Goal: Task Accomplishment & Management: Manage account settings

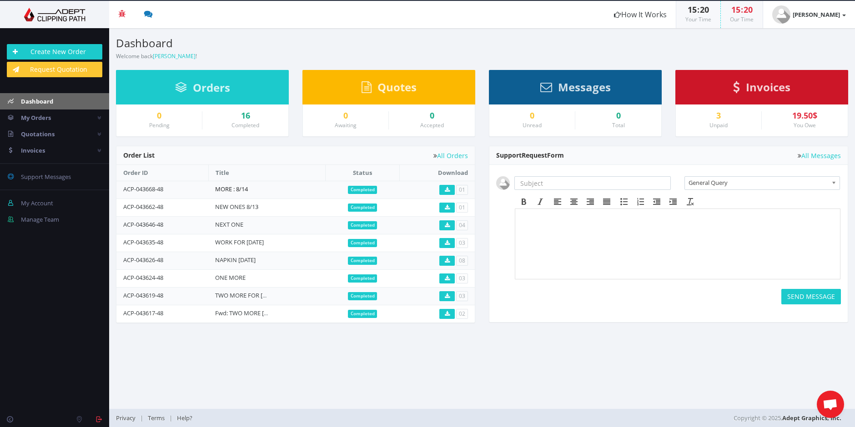
click at [241, 186] on link "MORE : 8/14" at bounding box center [231, 189] width 33 height 8
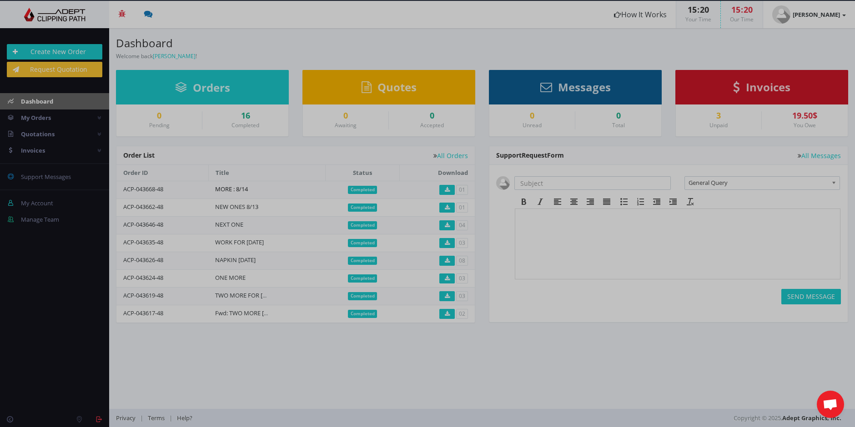
click at [241, 186] on body "Beta Credit US $124.50 Add Funds Withdraw Funds What's This? How It Works 15 : …" at bounding box center [427, 213] width 855 height 427
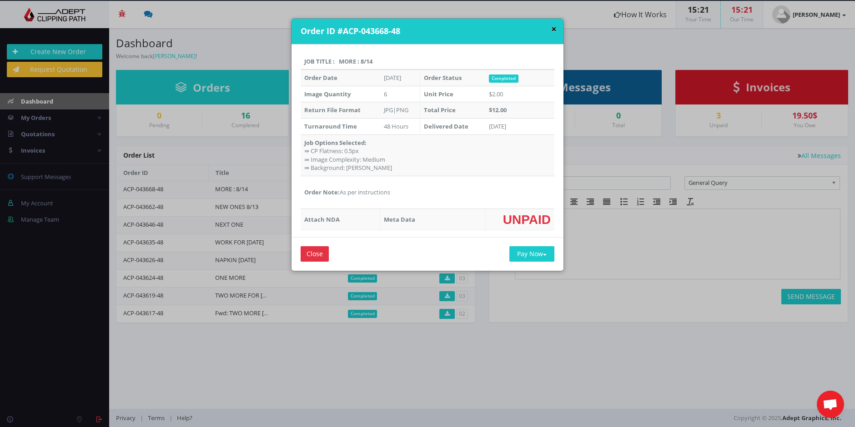
drag, startPoint x: 552, startPoint y: 30, endPoint x: 496, endPoint y: 35, distance: 56.1
click at [552, 30] on button "×" at bounding box center [553, 30] width 5 height 10
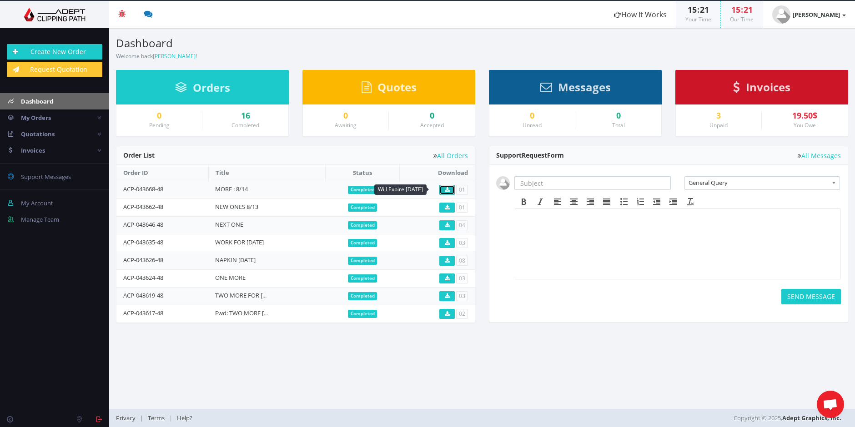
click at [448, 185] on link at bounding box center [446, 190] width 15 height 10
click at [356, 204] on span "Completed" at bounding box center [363, 208] width 30 height 8
click at [357, 206] on span "Completed" at bounding box center [363, 208] width 30 height 8
click at [258, 204] on link "NEW ONES 8/13" at bounding box center [236, 207] width 43 height 8
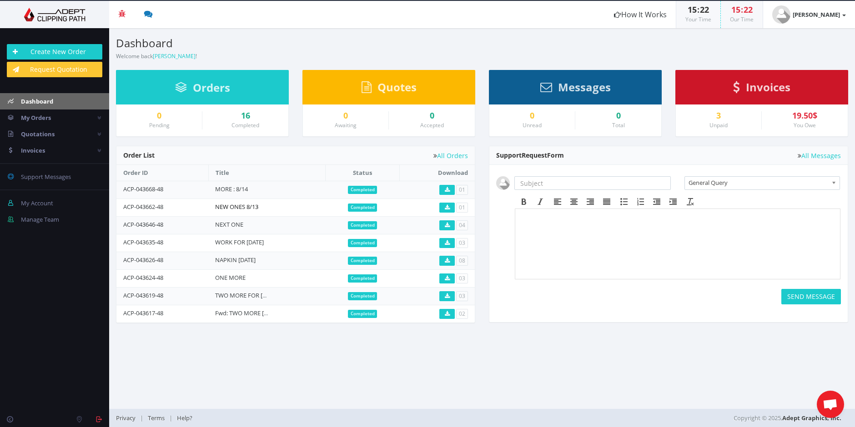
click at [258, 204] on body "Beta Credit US $124.50 Add Funds Withdraw Funds What's This? How It Works 15 : …" at bounding box center [427, 213] width 855 height 427
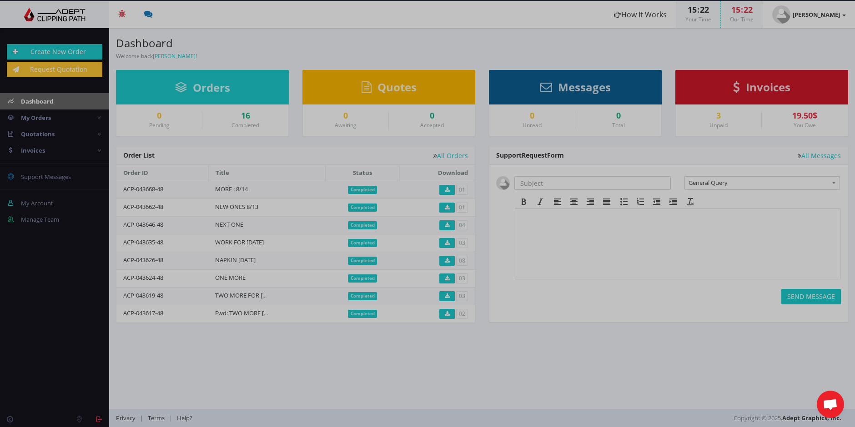
click at [355, 207] on div at bounding box center [427, 213] width 855 height 427
click at [355, 206] on body "Beta Credit US $124.50 Add Funds Withdraw Funds What's This? How It Works 15 : …" at bounding box center [427, 213] width 855 height 427
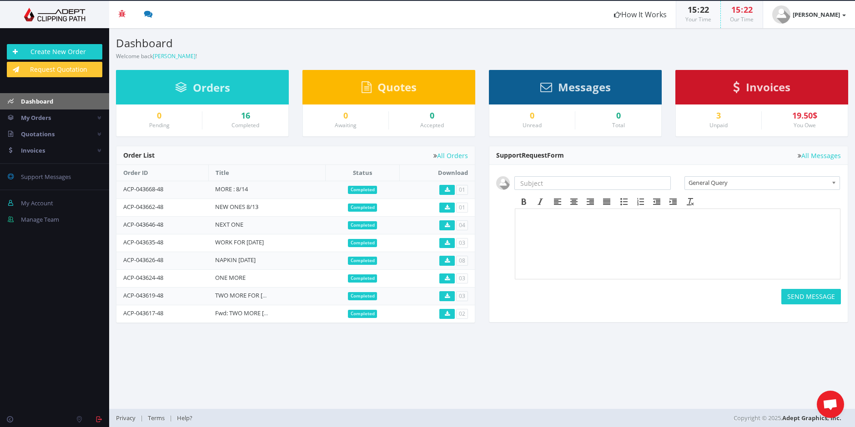
click at [373, 208] on span "Completed" at bounding box center [363, 208] width 30 height 8
click at [373, 207] on span "Completed" at bounding box center [363, 208] width 30 height 8
click at [448, 207] on icon at bounding box center [447, 207] width 5 height 5
click at [363, 207] on span "Completed" at bounding box center [363, 208] width 30 height 8
click at [366, 224] on span "Completed" at bounding box center [363, 225] width 30 height 8
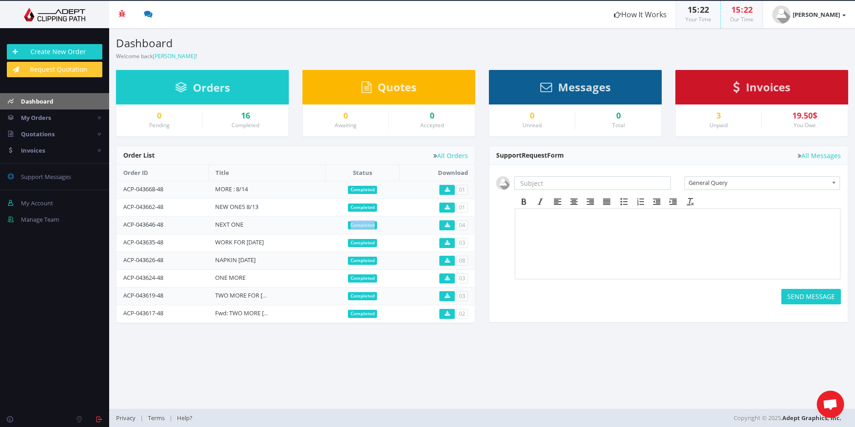
click at [366, 223] on span "Completed" at bounding box center [363, 225] width 30 height 8
click at [365, 188] on span "Completed" at bounding box center [363, 190] width 30 height 8
click at [528, 217] on p at bounding box center [677, 216] width 317 height 5
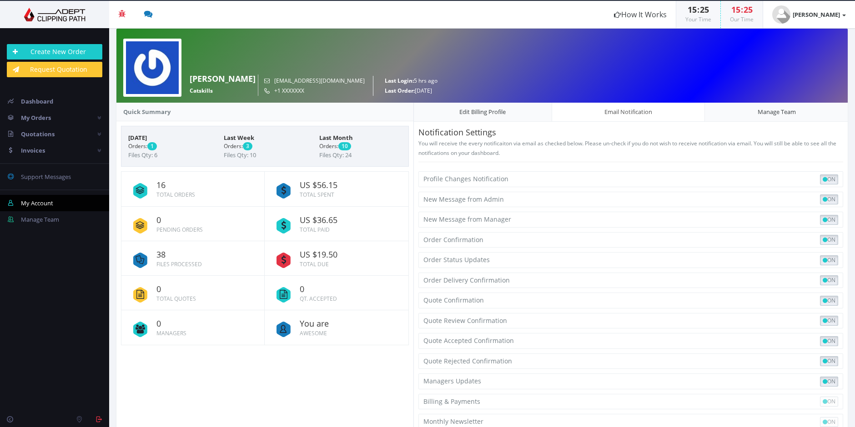
scroll to position [20, 0]
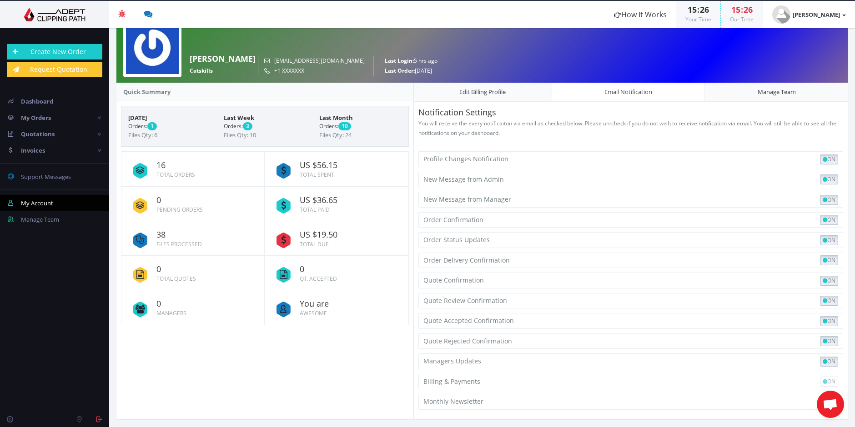
click at [288, 238] on icon at bounding box center [283, 240] width 24 height 24
click at [311, 234] on span "US $19.50" at bounding box center [350, 235] width 101 height 9
click at [286, 236] on icon at bounding box center [283, 240] width 24 height 24
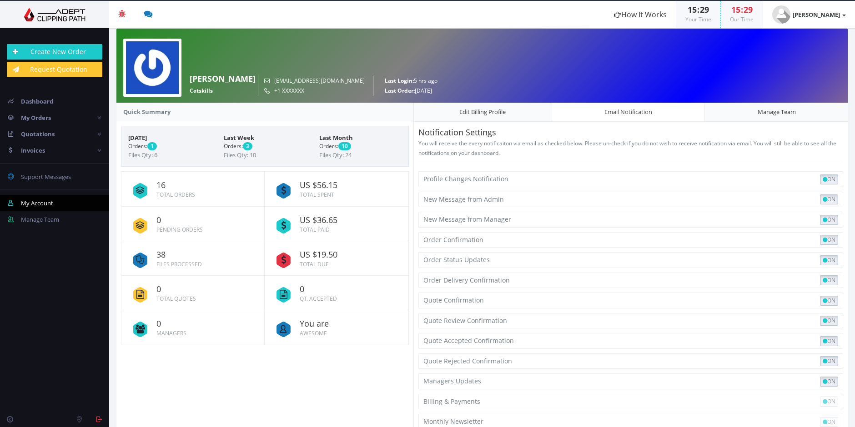
scroll to position [20, 0]
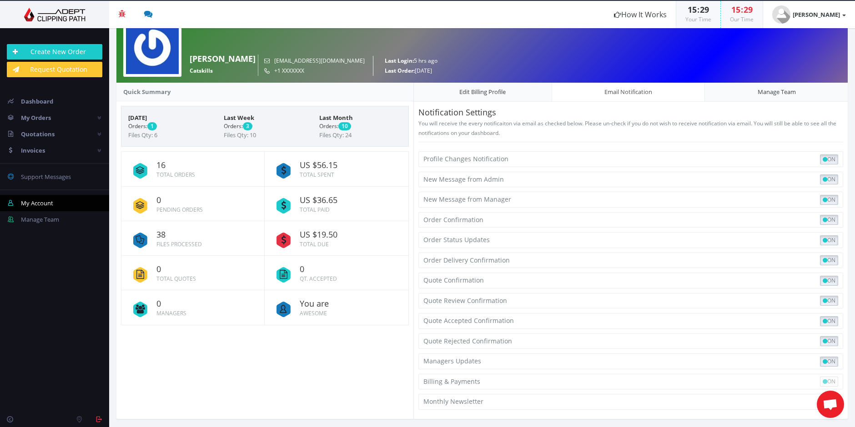
click at [137, 237] on icon at bounding box center [140, 240] width 24 height 24
click at [166, 242] on small "Files Processed" at bounding box center [178, 245] width 45 height 8
click at [285, 239] on icon at bounding box center [283, 240] width 24 height 24
click at [477, 90] on link "Edit Billing Profile" at bounding box center [482, 92] width 139 height 20
